Goal: Task Accomplishment & Management: Manage account settings

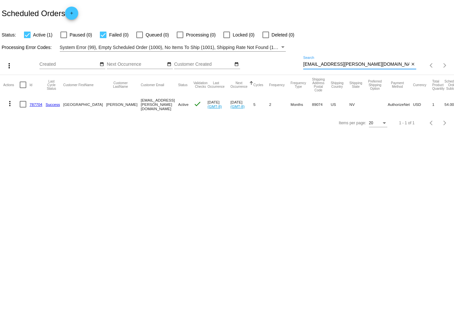
drag, startPoint x: 0, startPoint y: 0, endPoint x: 289, endPoint y: 63, distance: 295.5
click at [289, 63] on div "more_vert Aug Jan Feb Mar [DATE]" at bounding box center [227, 63] width 454 height 23
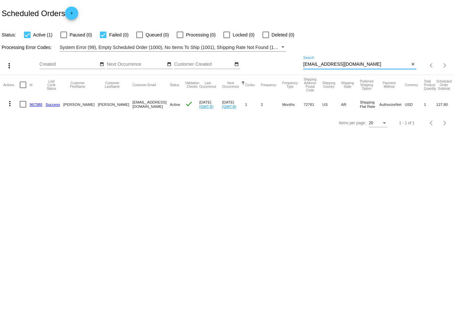
type input "[EMAIL_ADDRESS][DOMAIN_NAME]"
click at [8, 101] on mat-icon "more_vert" at bounding box center [10, 104] width 8 height 8
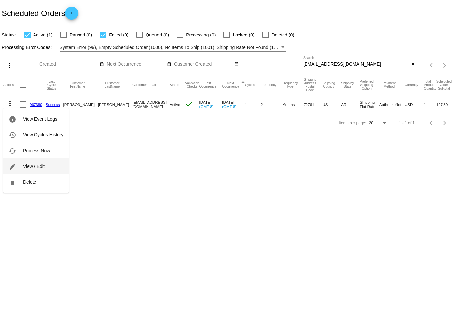
click at [47, 163] on button "edit View / Edit" at bounding box center [35, 166] width 65 height 16
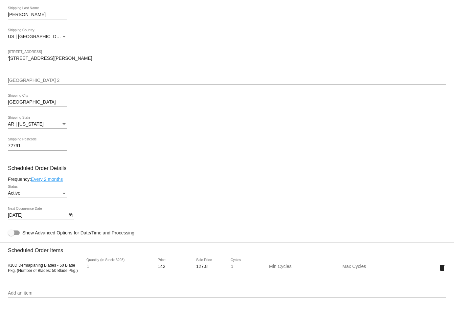
scroll to position [216, 0]
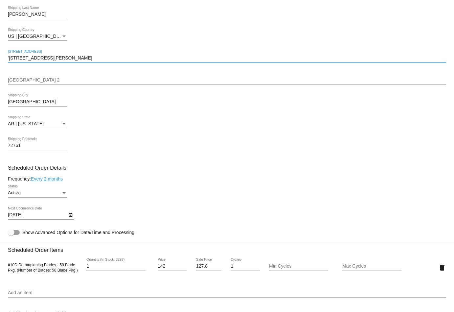
drag, startPoint x: 89, startPoint y: 58, endPoint x: -4, endPoint y: 57, distance: 92.7
click at [0, 57] on html "arrow_back Scheduled Order #967380 Active more_vert Last Processing Cycle ID: 9…" at bounding box center [227, 156] width 454 height 312
paste input "2015 W [GEOGRAPHIC_DATA]."
type input "2015 W [GEOGRAPHIC_DATA]."
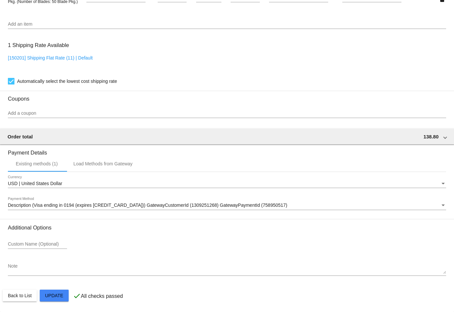
scroll to position [485, 0]
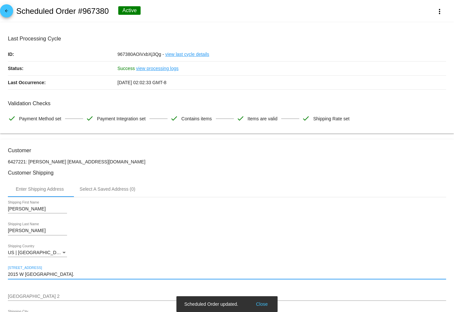
scroll to position [0, 0]
click at [5, 14] on mat-icon "arrow_back" at bounding box center [7, 13] width 8 height 8
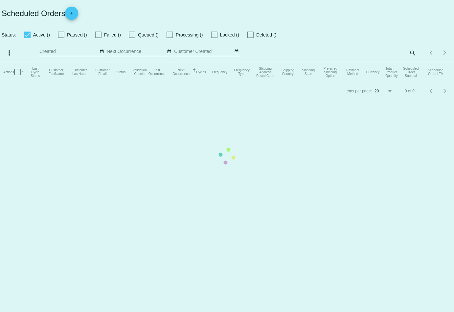
checkbox input "true"
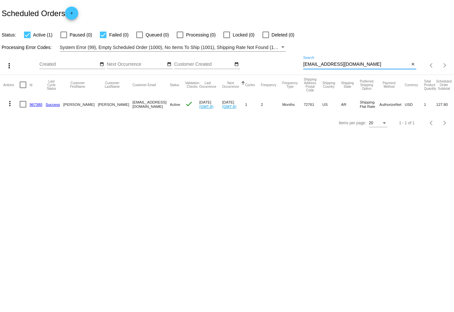
drag, startPoint x: 356, startPoint y: 65, endPoint x: 297, endPoint y: 65, distance: 59.1
click at [297, 65] on div "more_vert Aug Jan Feb Mar [DATE]" at bounding box center [227, 63] width 454 height 23
paste input "[PERSON_NAME][EMAIL_ADDRESS][DOMAIN_NAME]"
type input "[PERSON_NAME][EMAIL_ADDRESS][DOMAIN_NAME]"
click at [11, 103] on mat-icon "more_vert" at bounding box center [10, 104] width 8 height 8
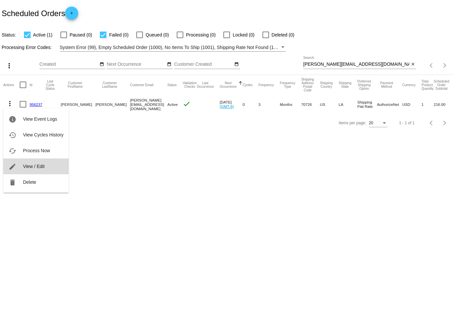
click at [34, 172] on button "edit View / Edit" at bounding box center [35, 166] width 65 height 16
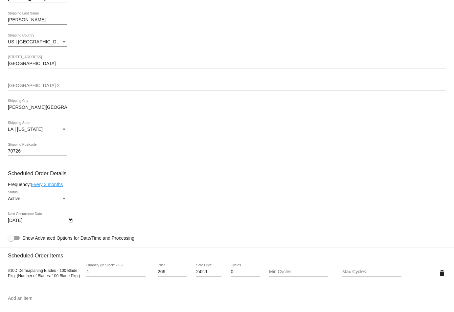
scroll to position [183, 0]
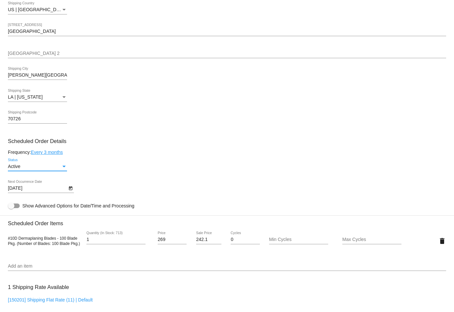
click at [32, 167] on div "Active" at bounding box center [34, 166] width 53 height 5
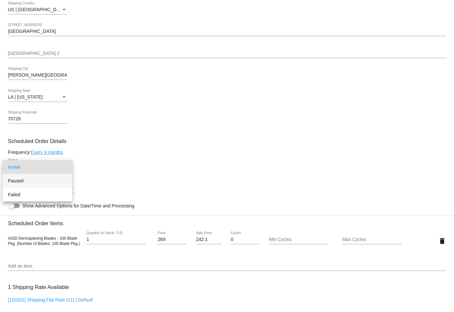
click at [32, 185] on span "Paused" at bounding box center [37, 181] width 59 height 14
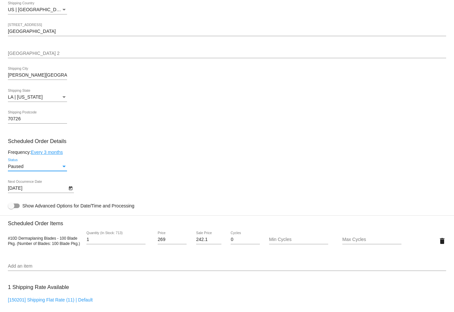
click at [154, 164] on div "Paused Status" at bounding box center [227, 167] width 438 height 19
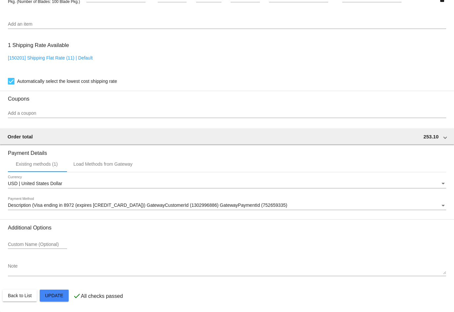
scroll to position [426, 0]
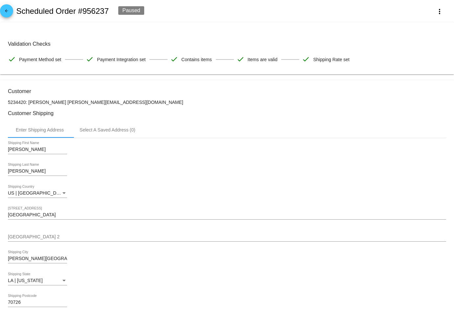
scroll to position [0, 0]
click at [8, 8] on span "arrow_back" at bounding box center [7, 12] width 8 height 16
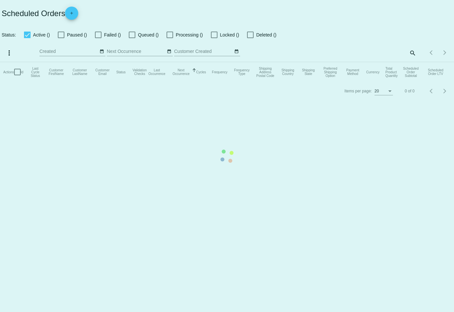
checkbox input "true"
